Goal: Transaction & Acquisition: Purchase product/service

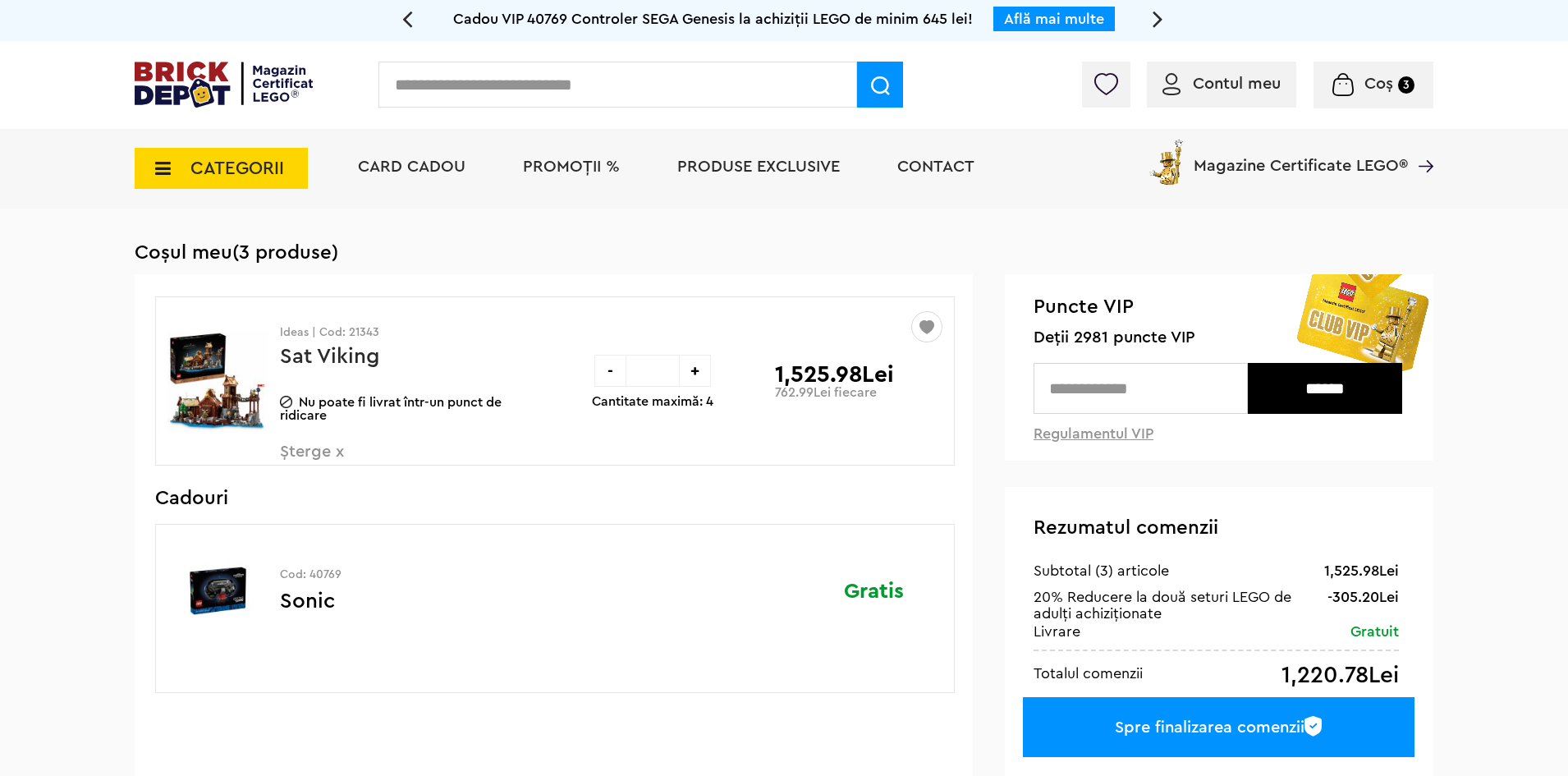
click at [224, 407] on img at bounding box center [217, 382] width 101 height 123
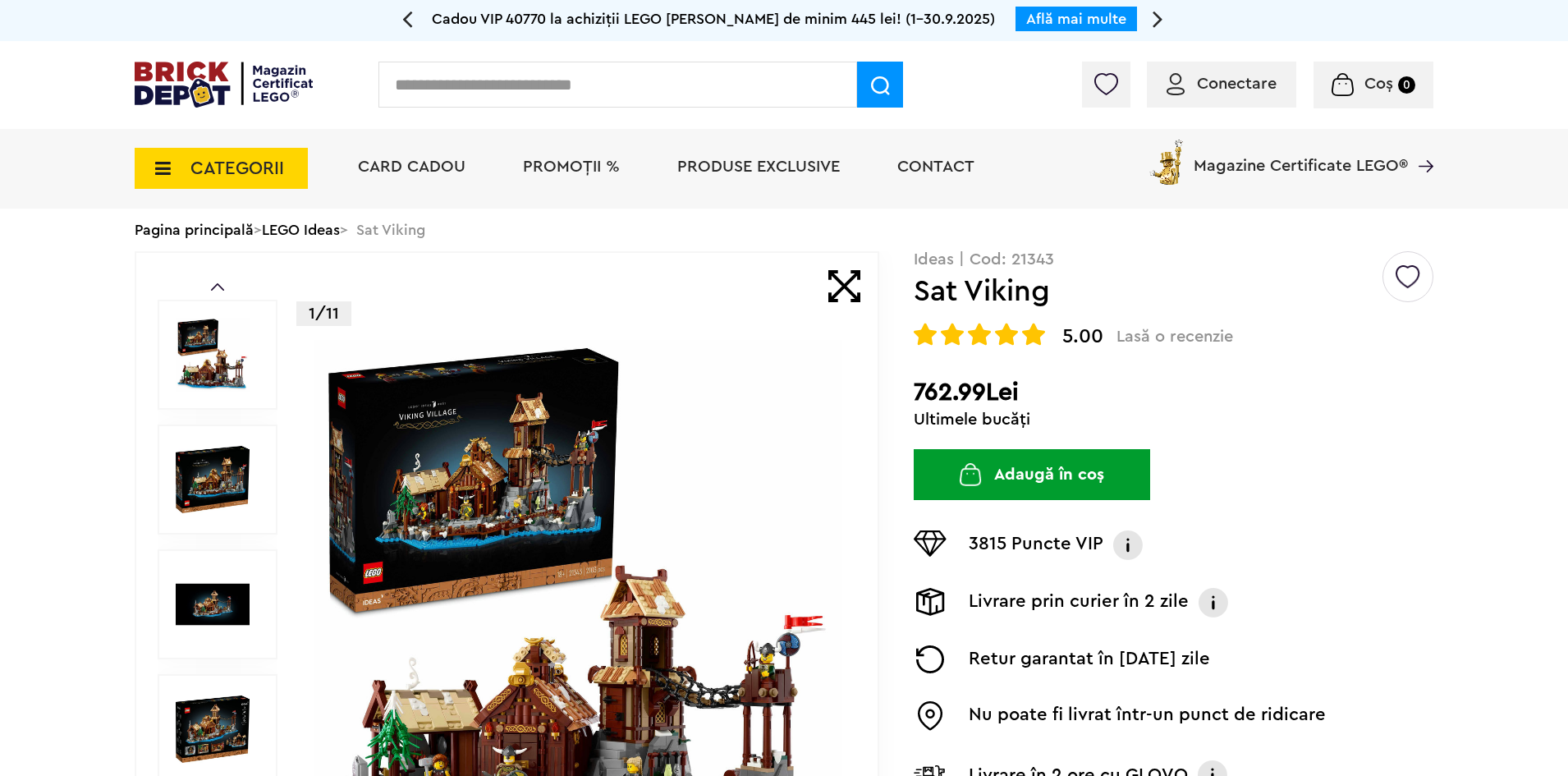
click at [1222, 92] on span "Conectare" at bounding box center [1236, 84] width 80 height 16
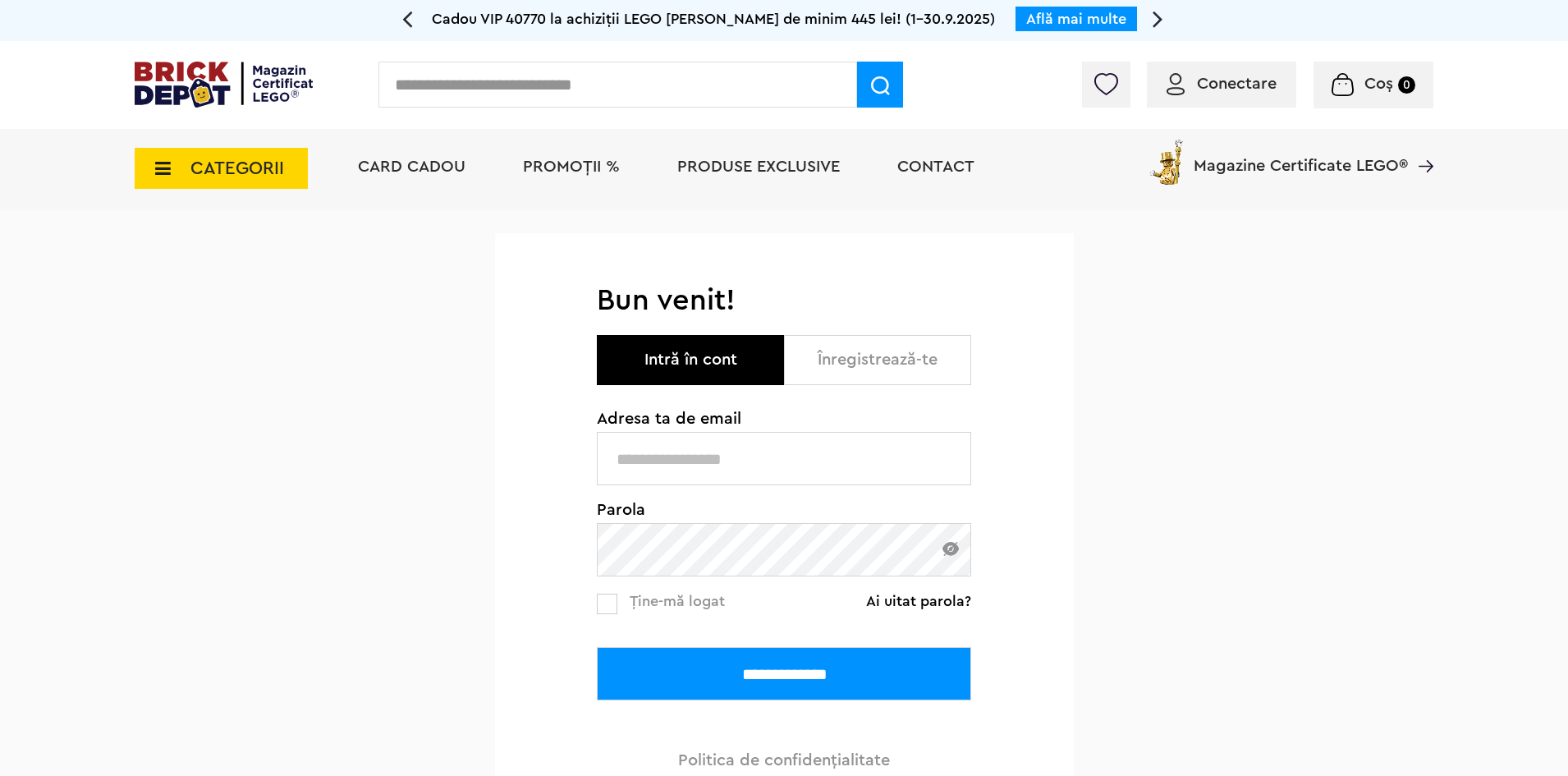
type input "**********"
click at [784, 675] on input "**********" at bounding box center [784, 673] width 375 height 53
